Goal: Information Seeking & Learning: Learn about a topic

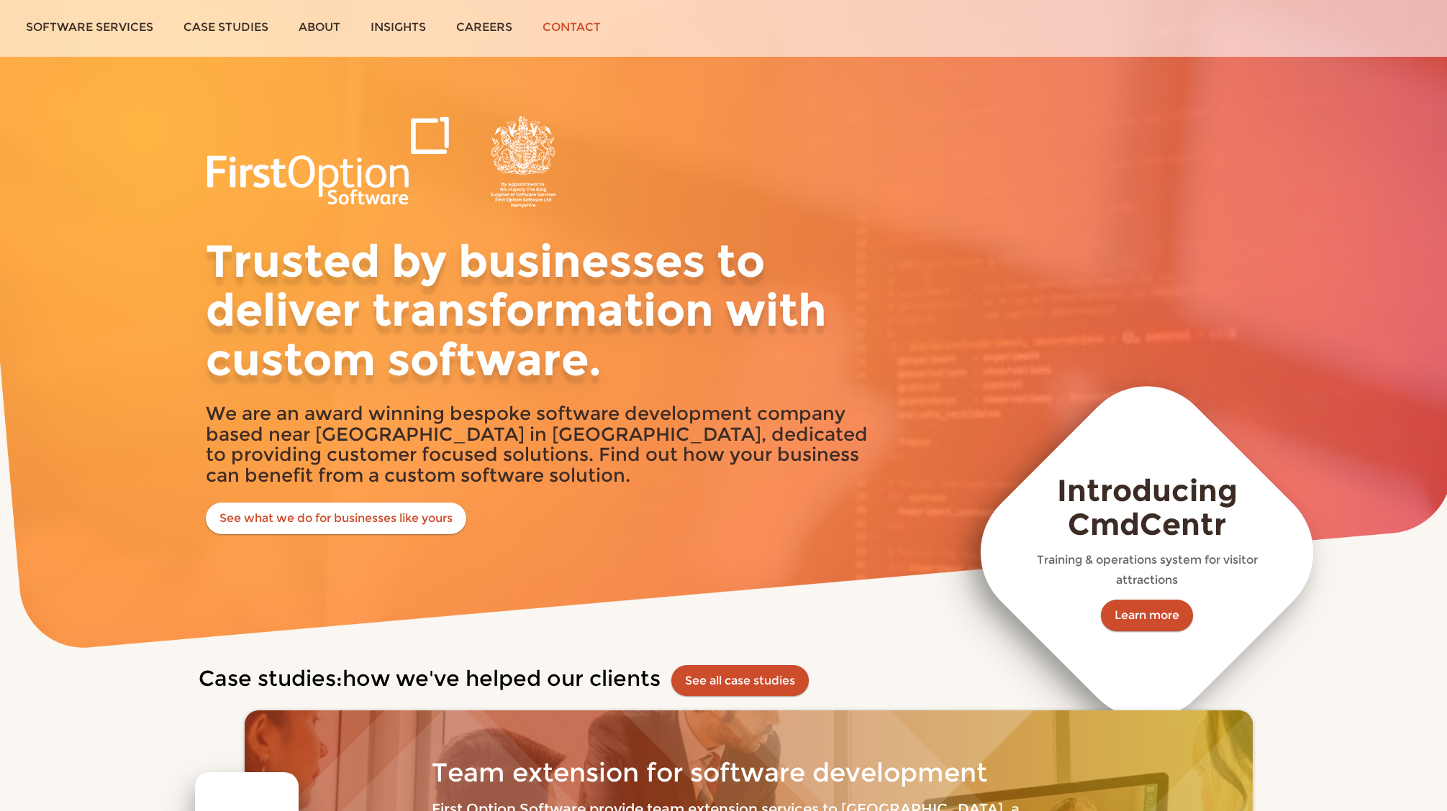
click at [590, 29] on link "Contact" at bounding box center [571, 27] width 88 height 54
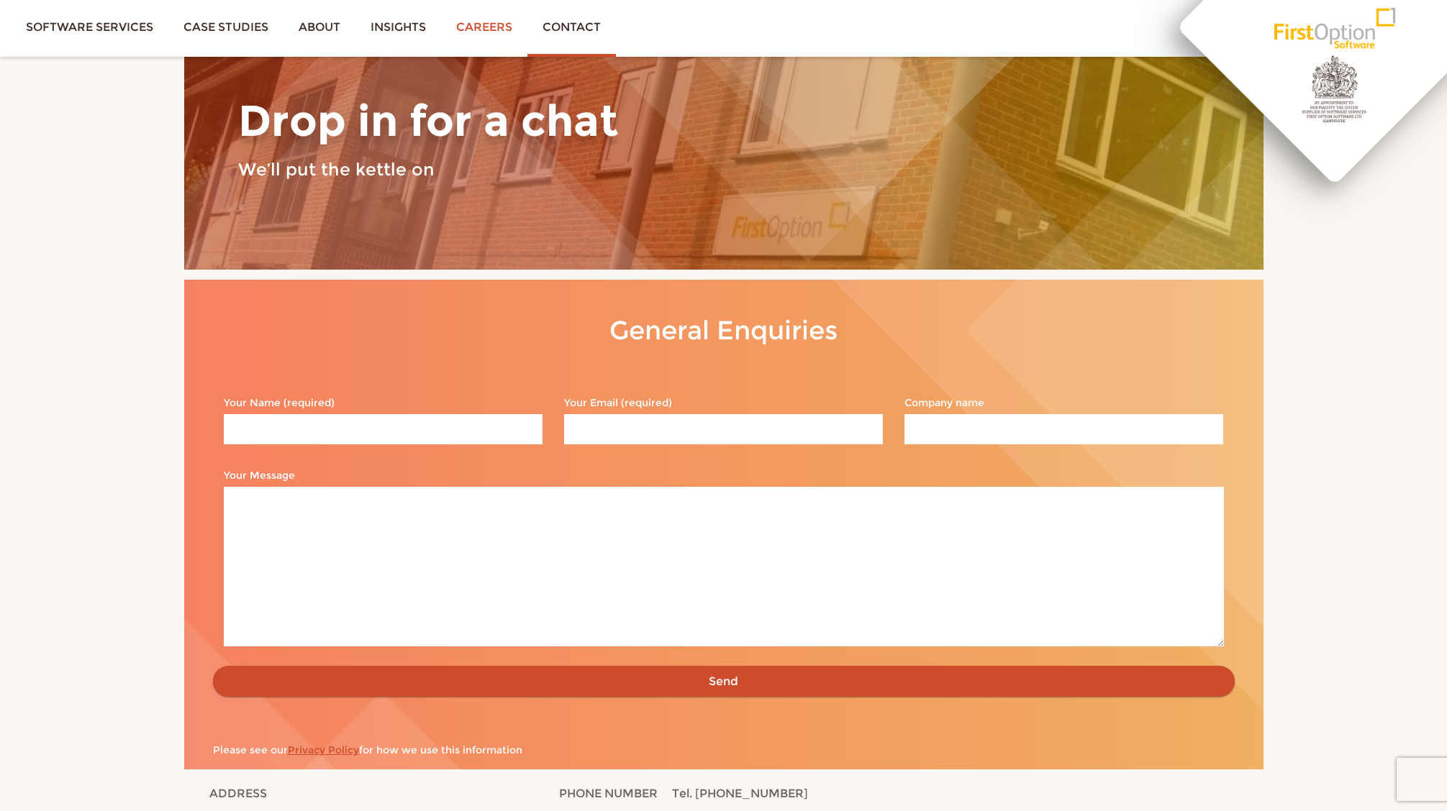
click at [511, 33] on link "Careers" at bounding box center [484, 27] width 86 height 54
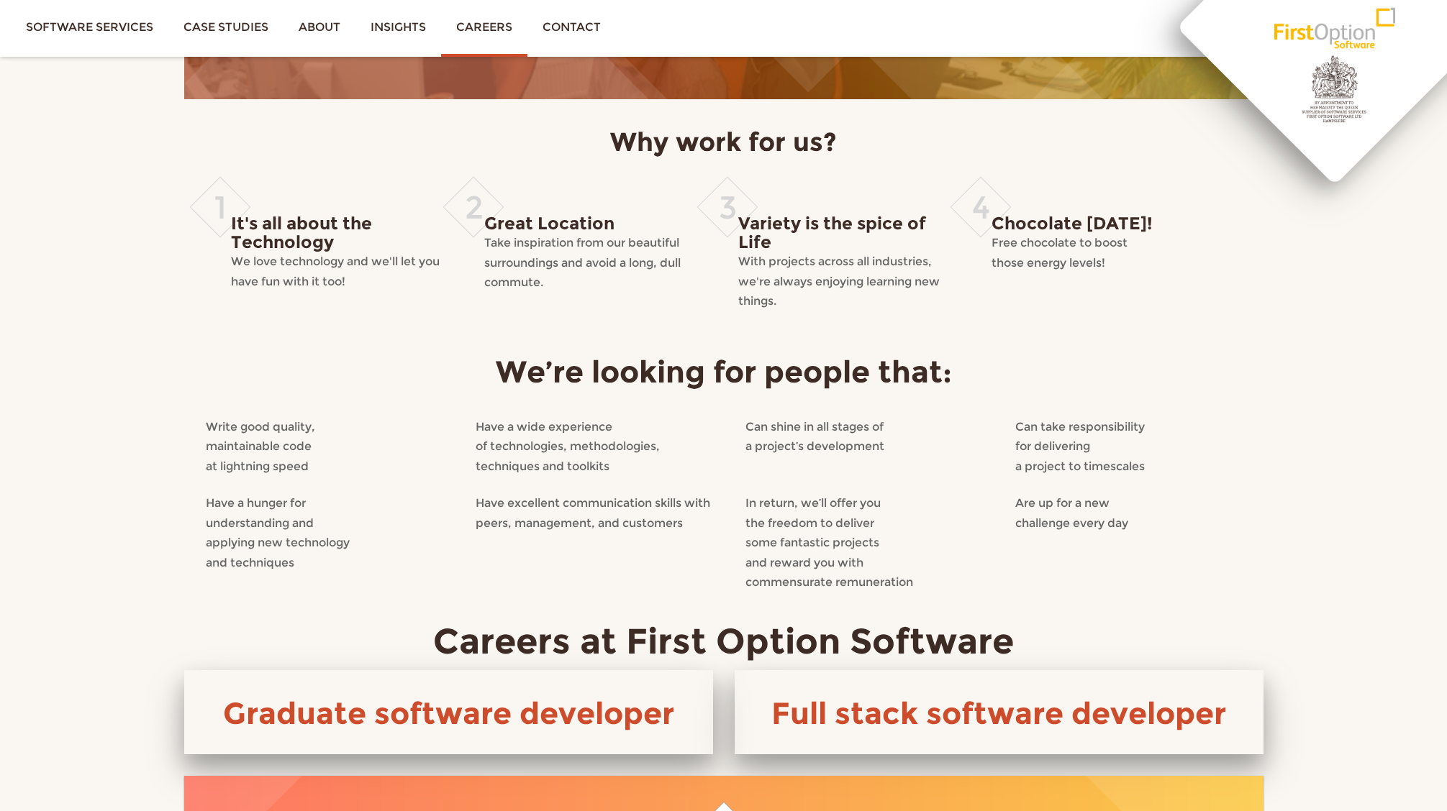
scroll to position [283, 0]
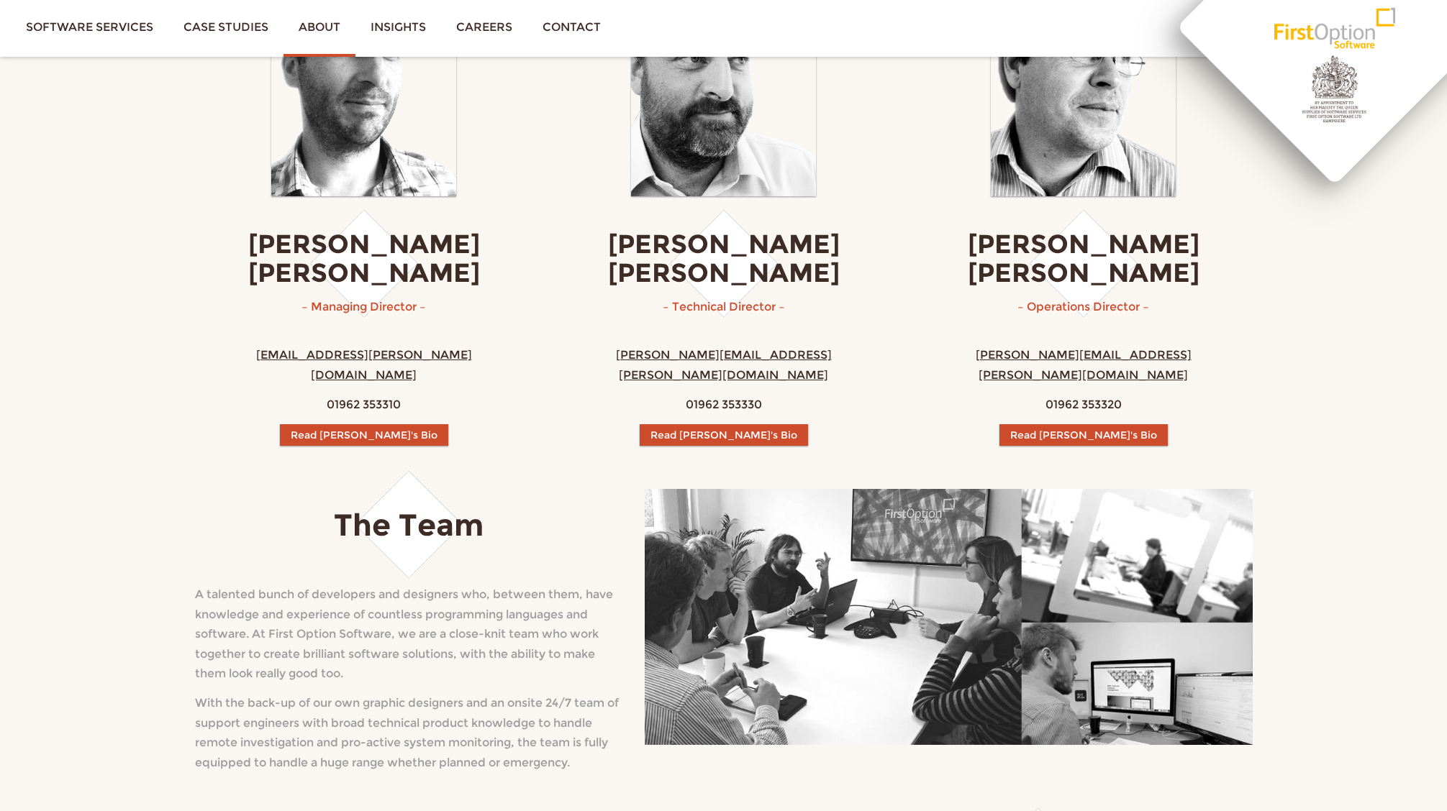
scroll to position [489, 0]
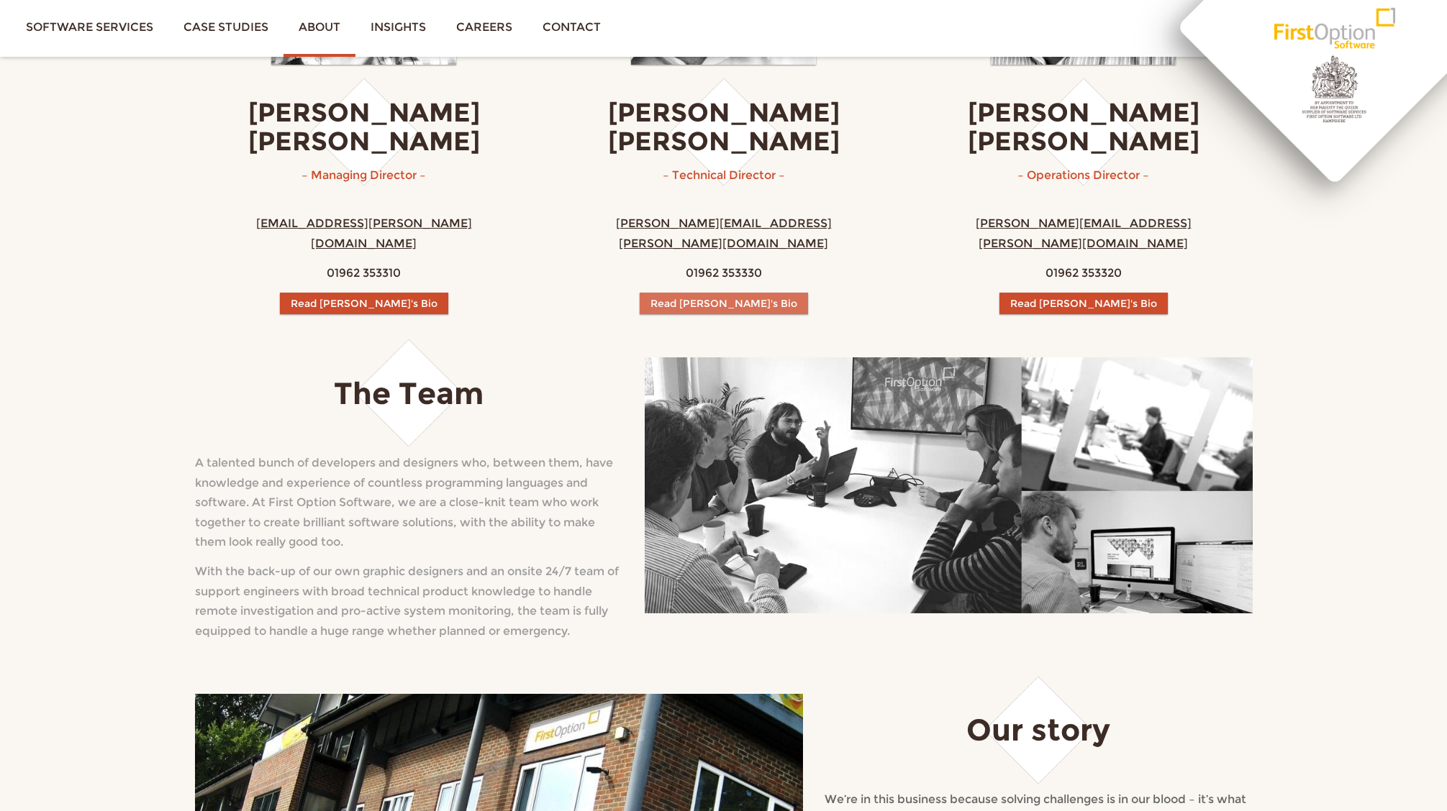
click at [727, 293] on button "Read [PERSON_NAME]'s Bio" at bounding box center [724, 304] width 168 height 22
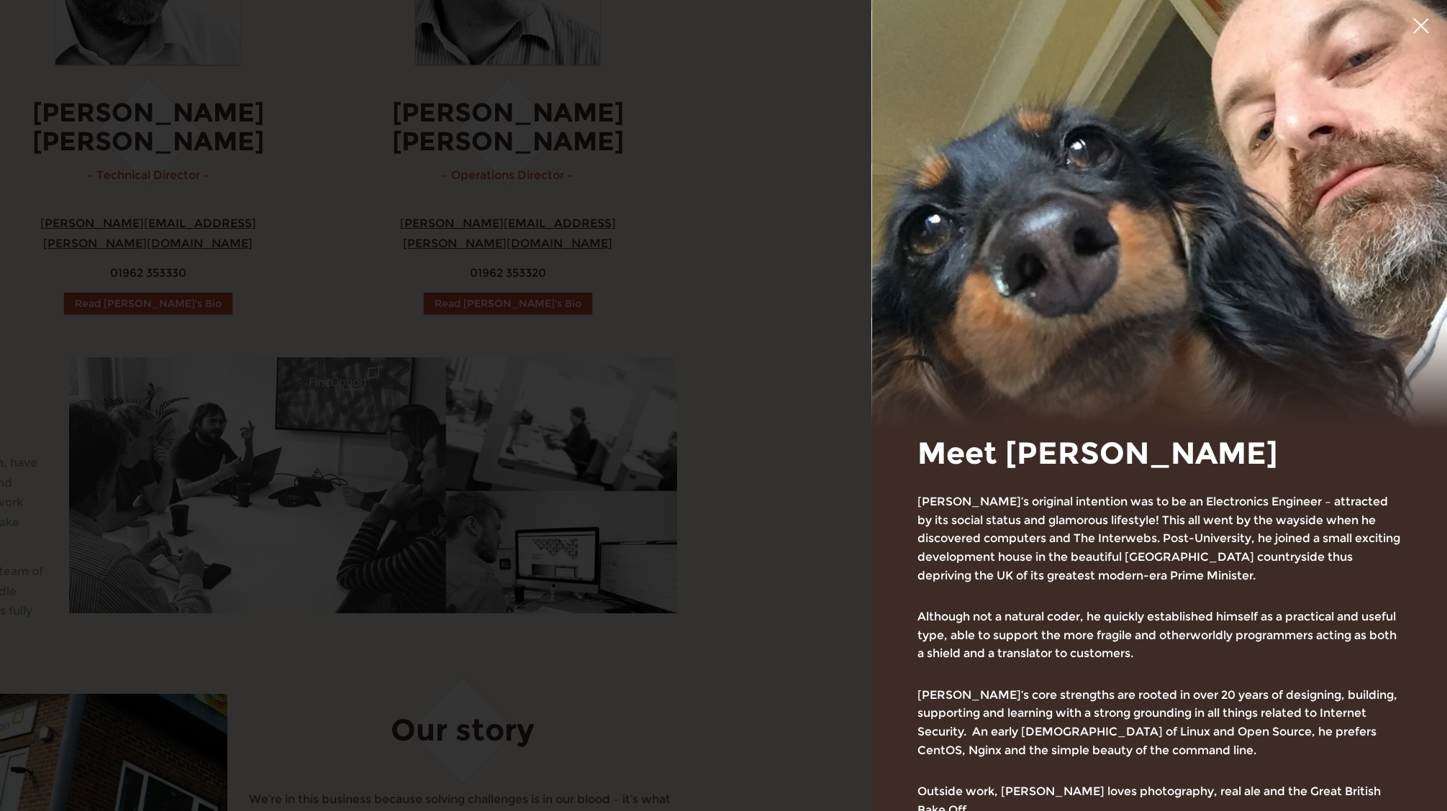
click at [898, 588] on div "Meet [PERSON_NAME] [PERSON_NAME]’s original intention was to be an Electronics …" at bounding box center [1158, 630] width 575 height 518
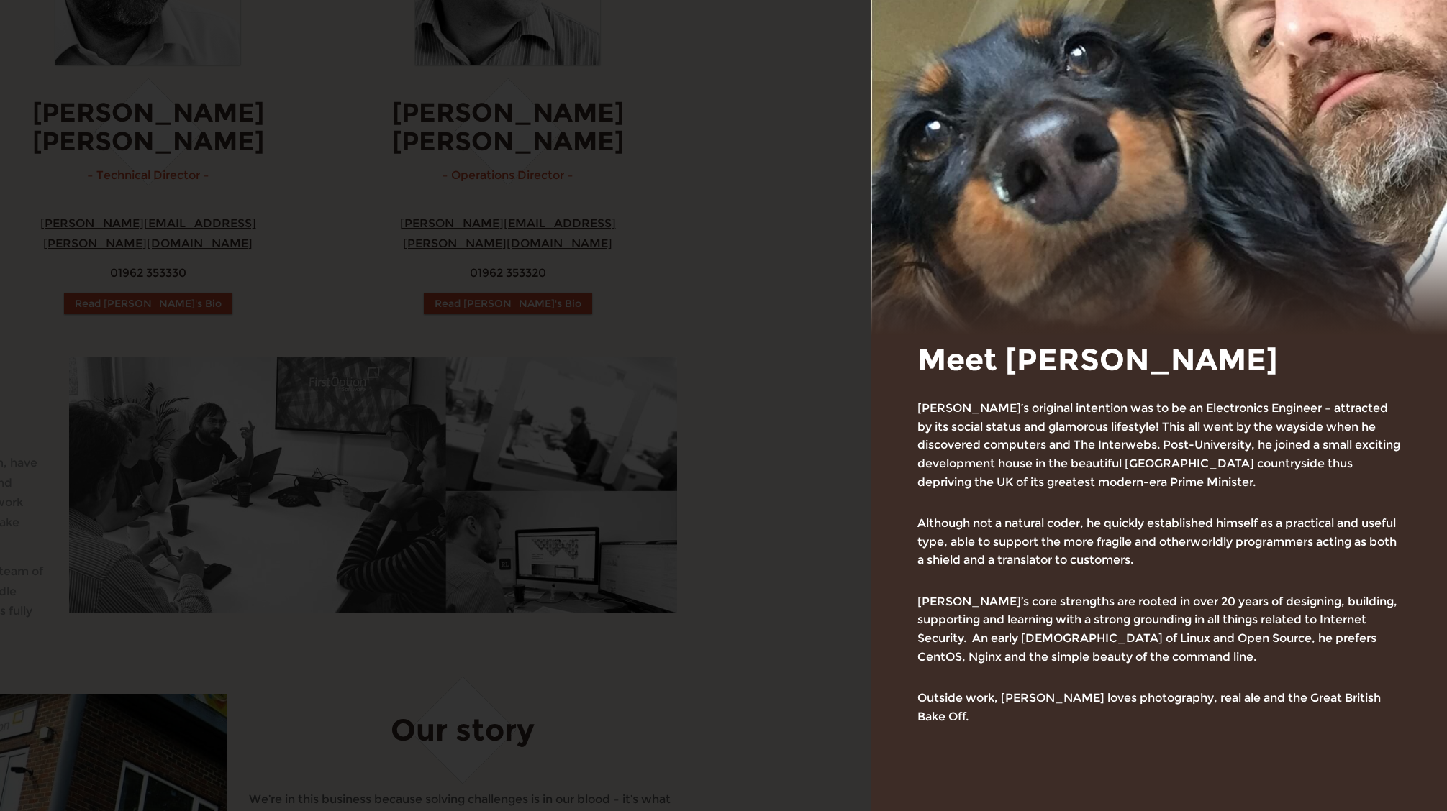
scroll to position [94, 0]
click at [1323, 643] on p "[PERSON_NAME]’s core strengths are rooted in over 20 years of designing, buildi…" at bounding box center [1158, 628] width 483 height 73
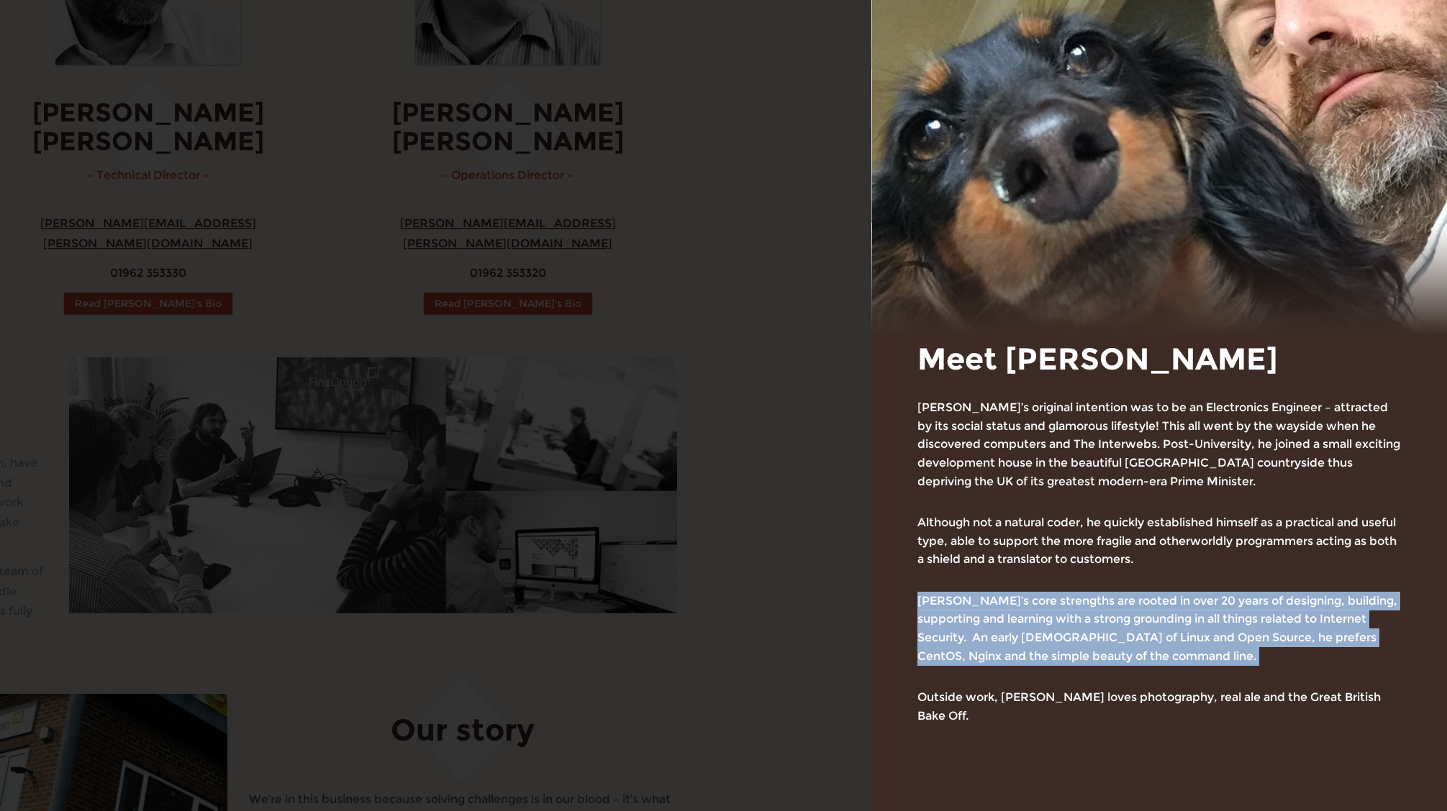
click at [1323, 643] on p "[PERSON_NAME]’s core strengths are rooted in over 20 years of designing, buildi…" at bounding box center [1158, 628] width 483 height 73
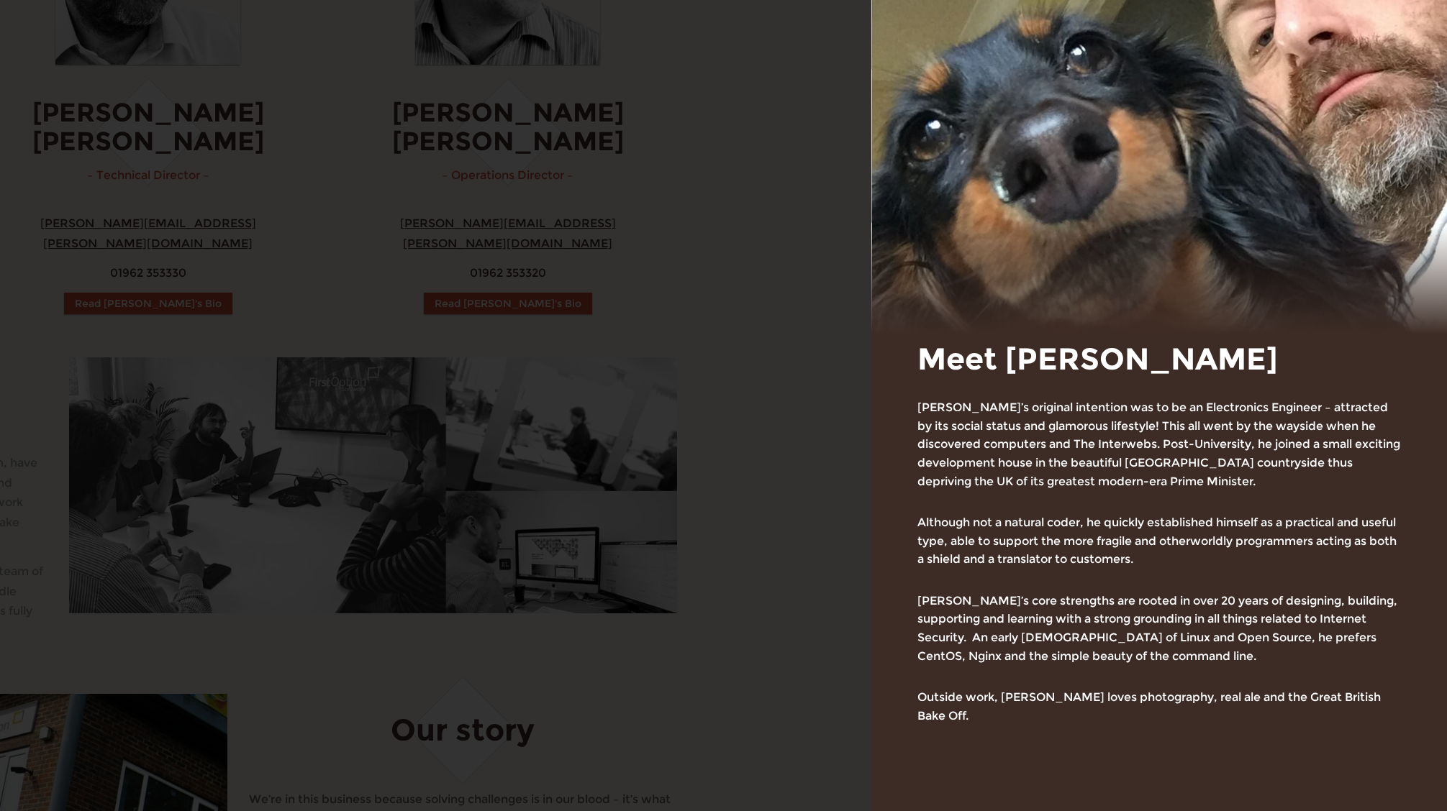
scroll to position [97, 0]
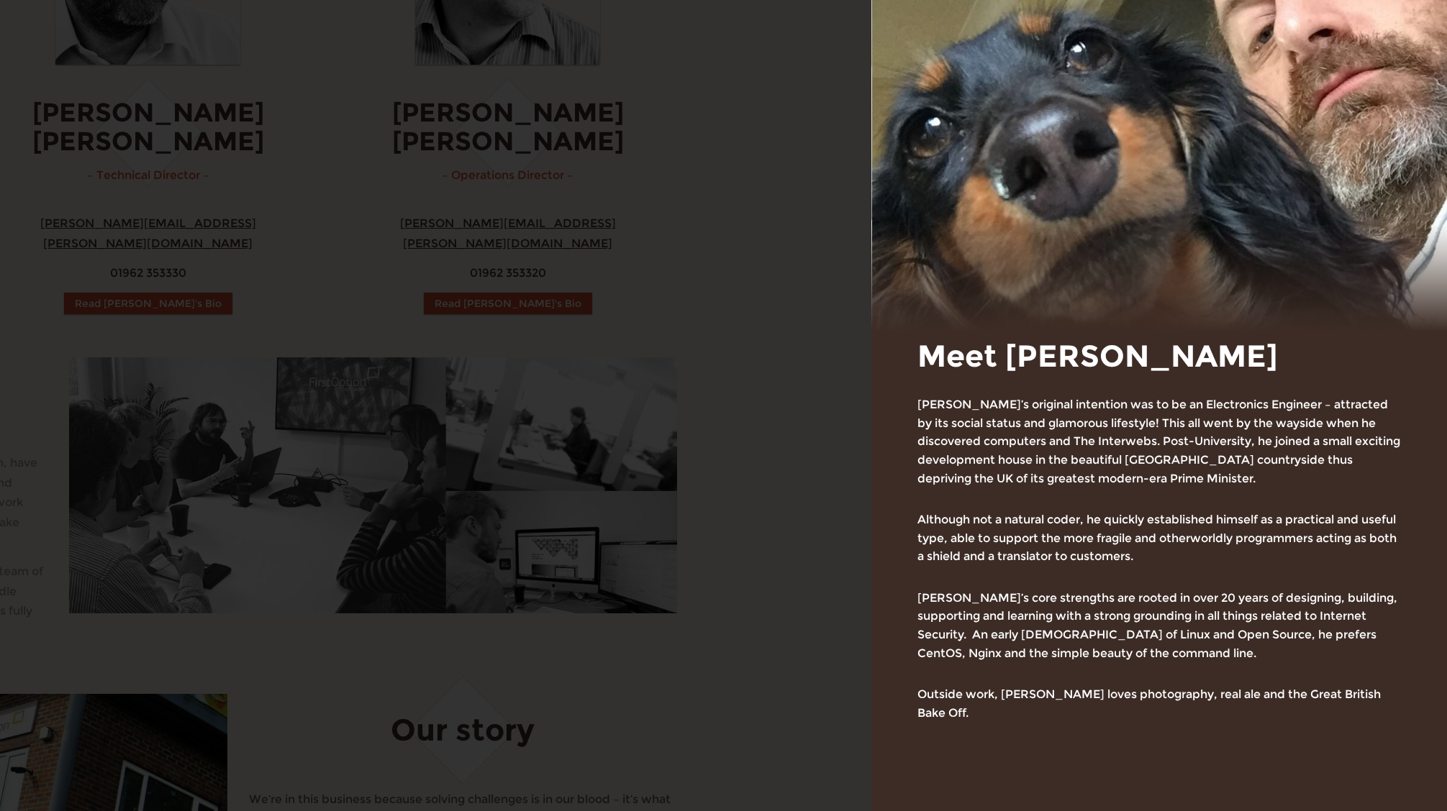
click at [340, 147] on div "First Option Software Toggle navigation Software services Case studies About In…" at bounding box center [148, 752] width 1447 height 2483
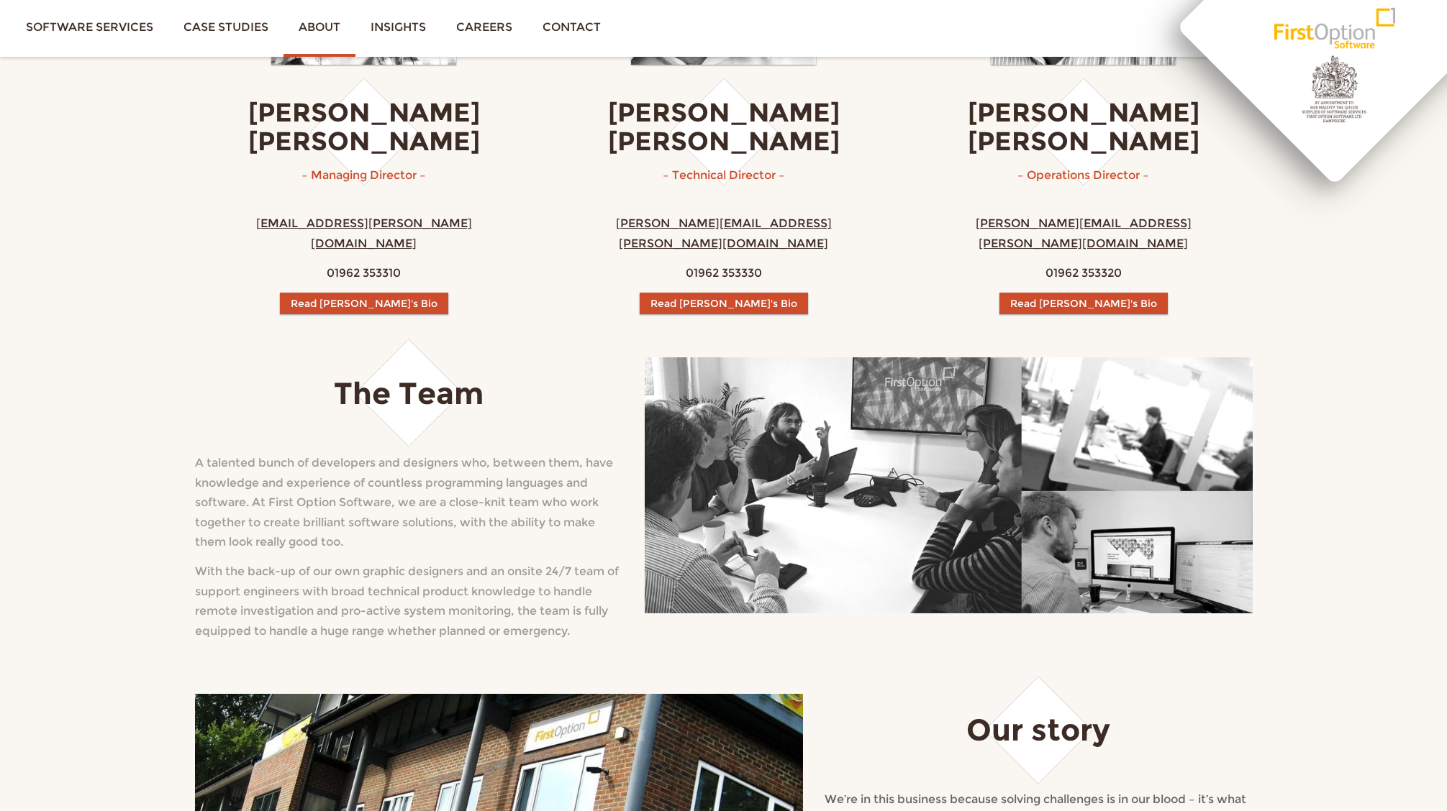
click at [340, 147] on h3 "[PERSON_NAME]" at bounding box center [364, 127] width 288 height 57
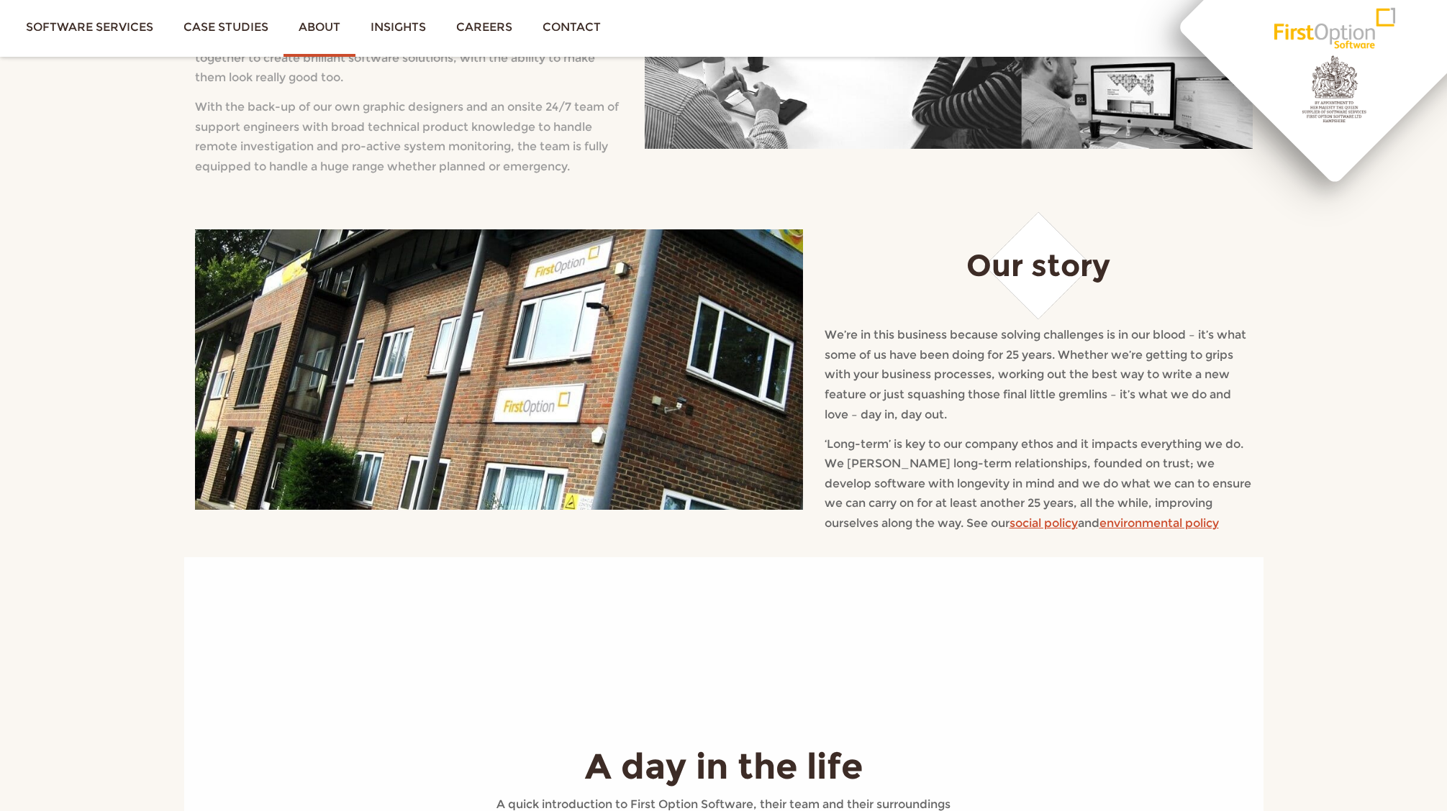
scroll to position [158, 0]
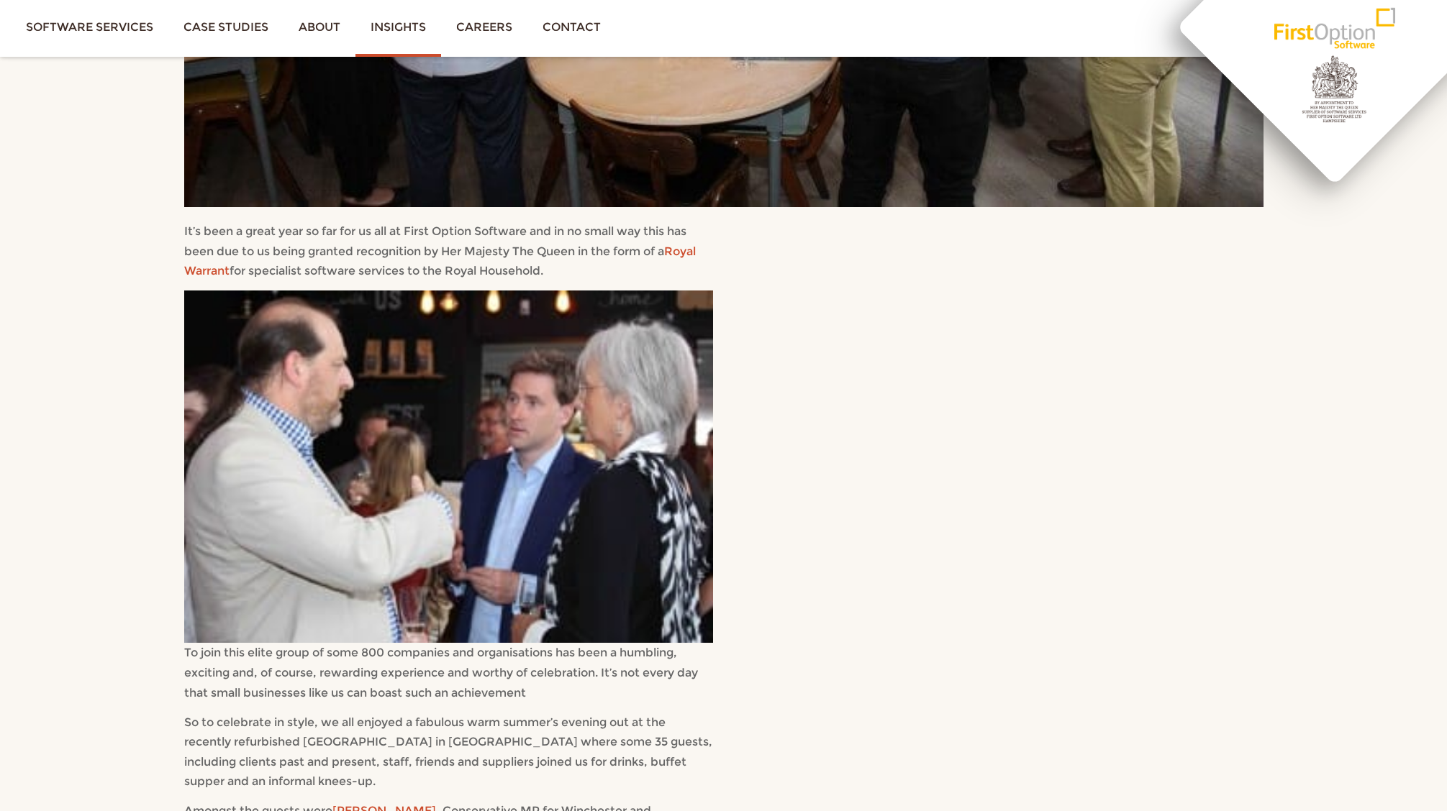
scroll to position [140, 0]
